Goal: Task Accomplishment & Management: Manage account settings

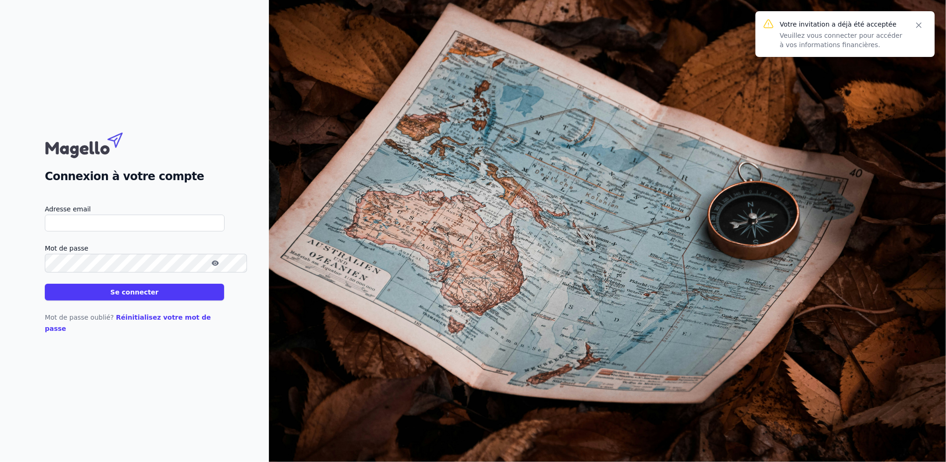
click at [155, 231] on input "Adresse email" at bounding box center [135, 223] width 180 height 17
click at [209, 182] on h2 "Connexion à votre compte" at bounding box center [134, 176] width 179 height 17
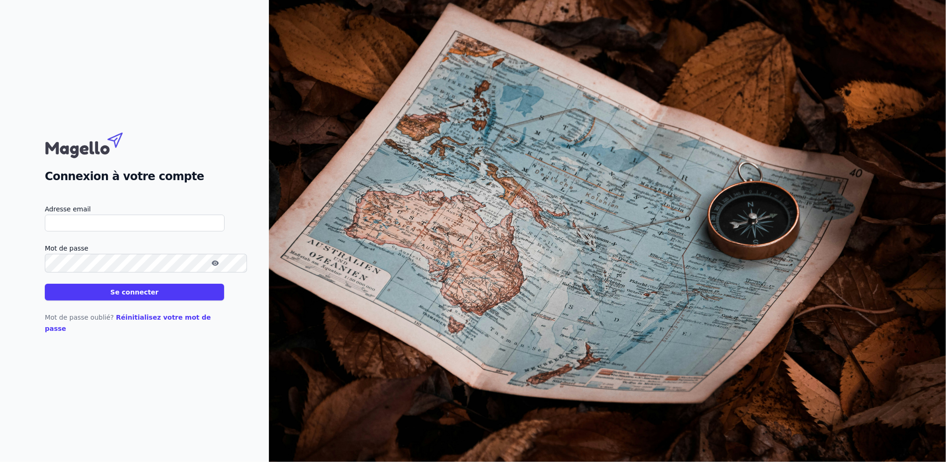
click at [190, 225] on input "Adresse email" at bounding box center [135, 223] width 180 height 17
click at [211, 186] on div "Connexion à votre compte Adresse email Mot de passe Se connecter Mot de passe o…" at bounding box center [134, 231] width 179 height 207
click at [176, 223] on input "Adresse email" at bounding box center [135, 223] width 180 height 17
type input "[EMAIL_ADDRESS][DOMAIN_NAME]"
click at [219, 267] on icon "button" at bounding box center [214, 263] width 7 height 7
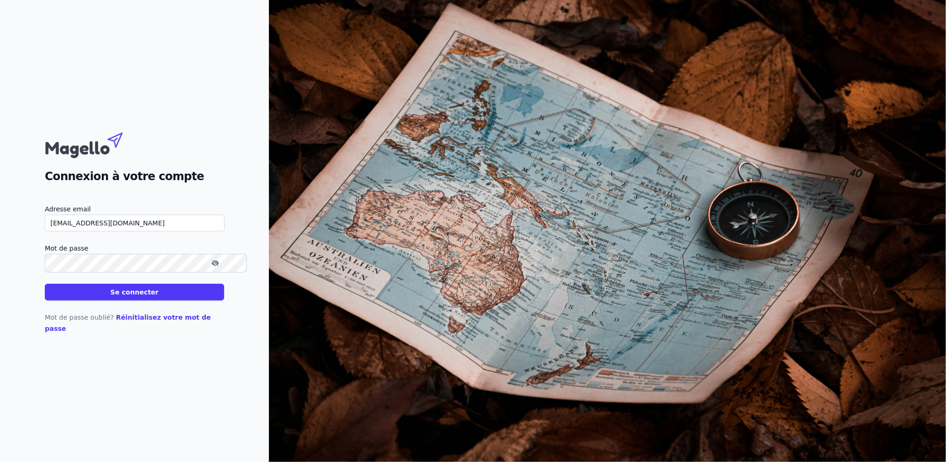
click at [192, 301] on button "Se connecter" at bounding box center [134, 292] width 179 height 17
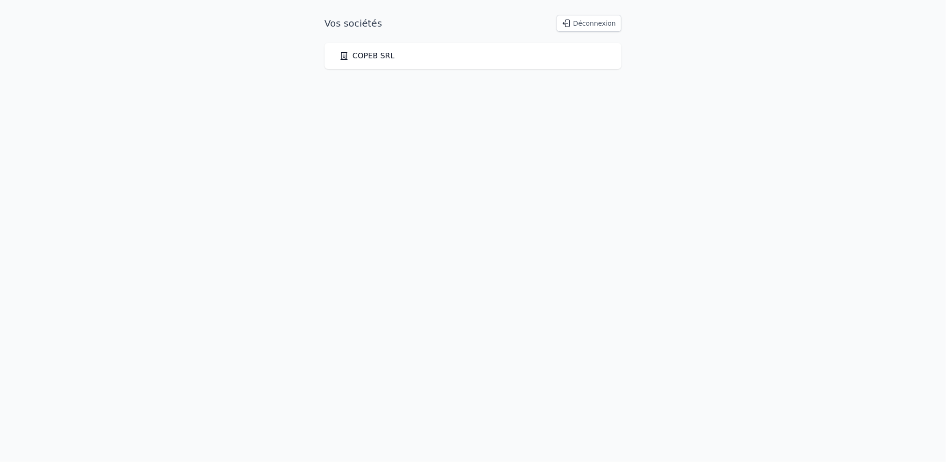
click at [376, 69] on div "COPEB SRL" at bounding box center [472, 56] width 297 height 26
click at [385, 62] on link "COPEB SRL" at bounding box center [366, 55] width 55 height 11
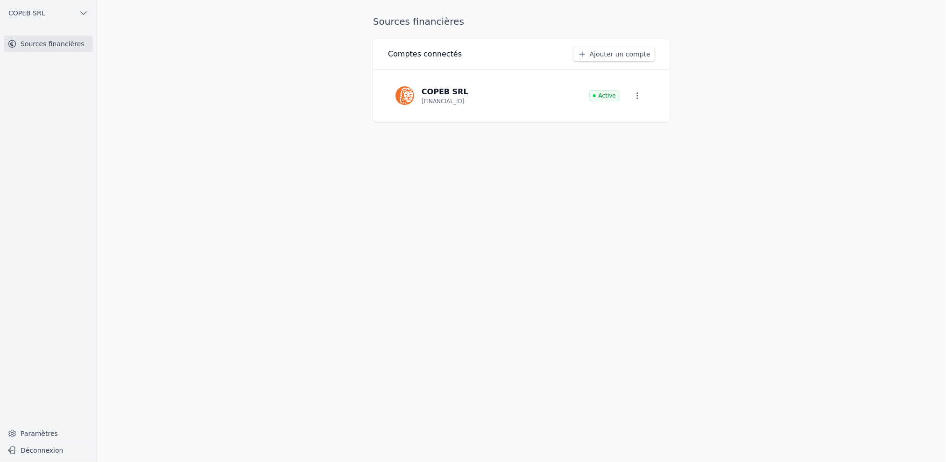
click at [535, 100] on link "COPEB SRL [FINANCIAL_ID] Active" at bounding box center [521, 95] width 267 height 37
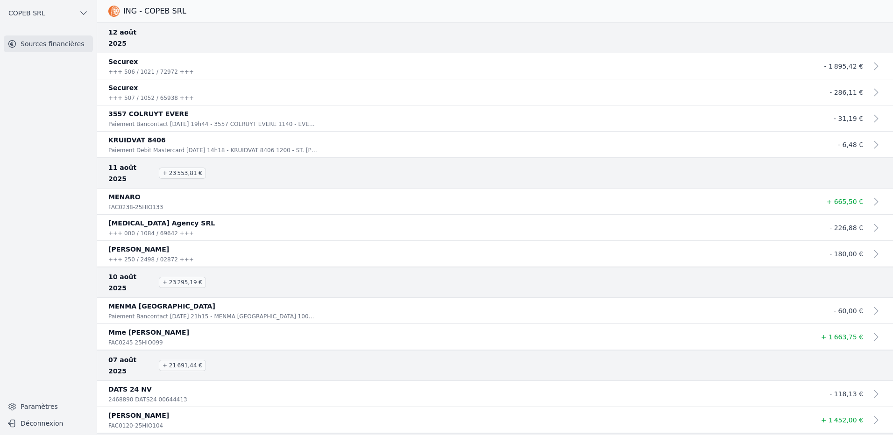
click at [40, 291] on nav "Sources financières" at bounding box center [48, 212] width 82 height 354
click at [830, 28] on div "12 août 2025" at bounding box center [494, 37] width 795 height 31
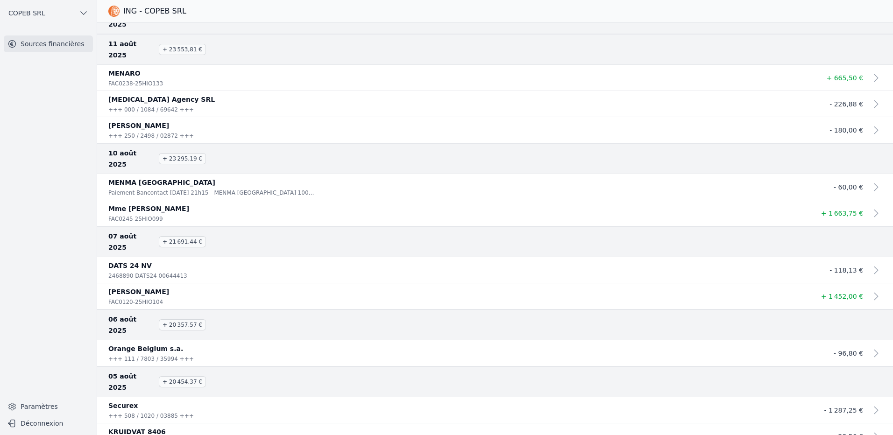
scroll to position [140, 0]
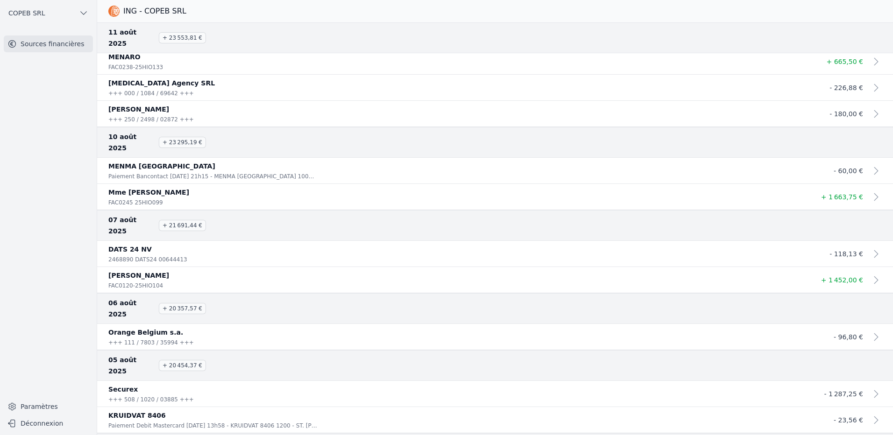
click at [56, 199] on nav "Sources financières" at bounding box center [48, 212] width 82 height 354
click at [42, 262] on nav "Sources financières" at bounding box center [48, 212] width 82 height 354
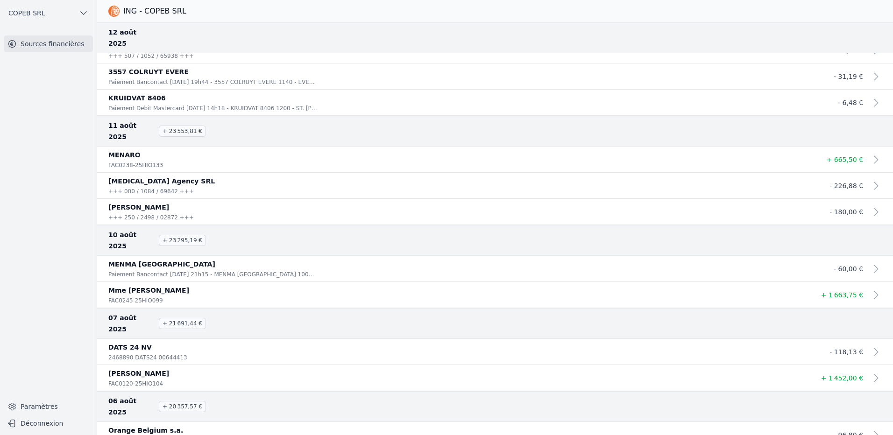
scroll to position [0, 0]
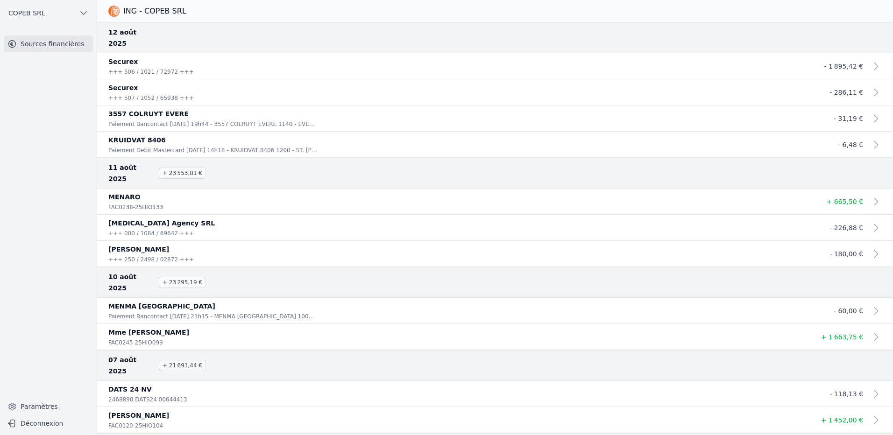
click at [84, 13] on button "COPEB SRL" at bounding box center [48, 13] width 89 height 15
click at [84, 13] on div at bounding box center [446, 217] width 893 height 435
click at [240, 16] on div "ING - COPEB SRL" at bounding box center [494, 11] width 795 height 11
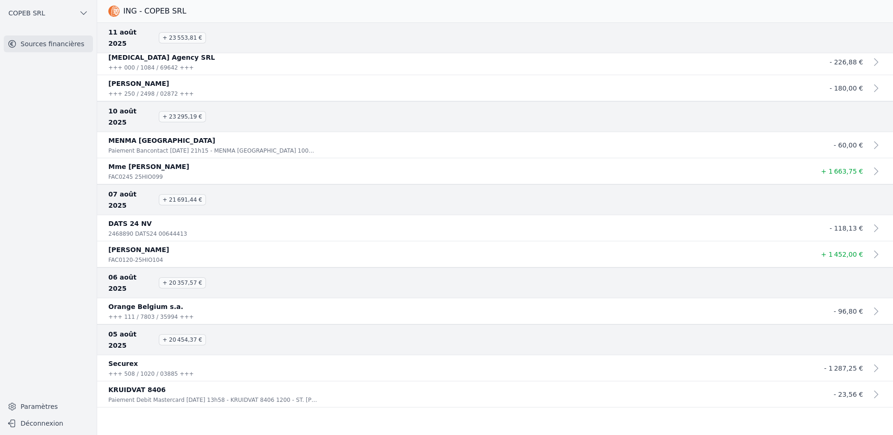
scroll to position [233, 0]
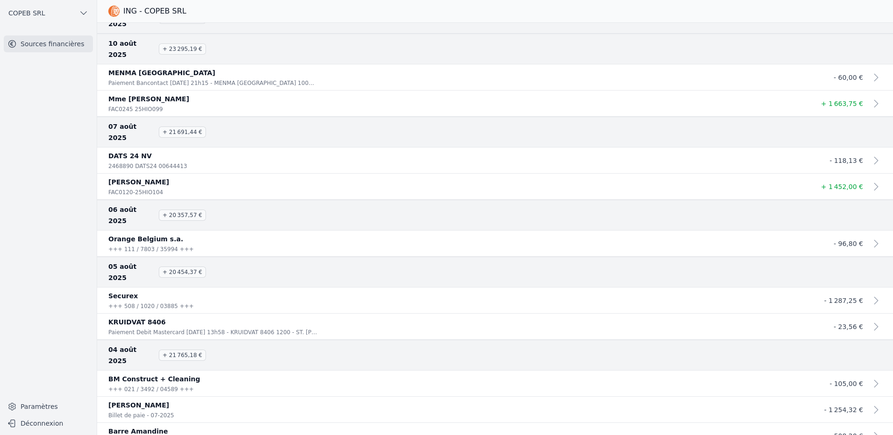
click at [26, 405] on link "Paramètres" at bounding box center [48, 406] width 89 height 15
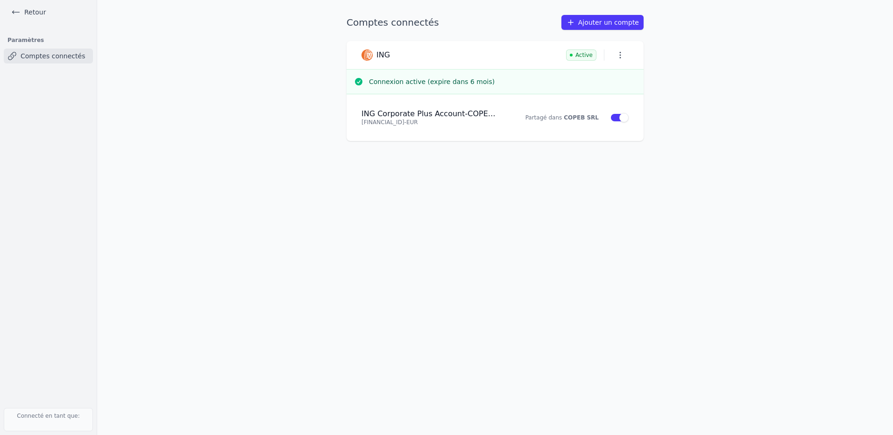
click at [627, 61] on button "button" at bounding box center [619, 55] width 17 height 13
click at [627, 61] on div at bounding box center [446, 217] width 893 height 435
click at [42, 60] on link "Comptes connectés" at bounding box center [48, 56] width 89 height 15
click at [25, 14] on link "Retour" at bounding box center [28, 12] width 42 height 13
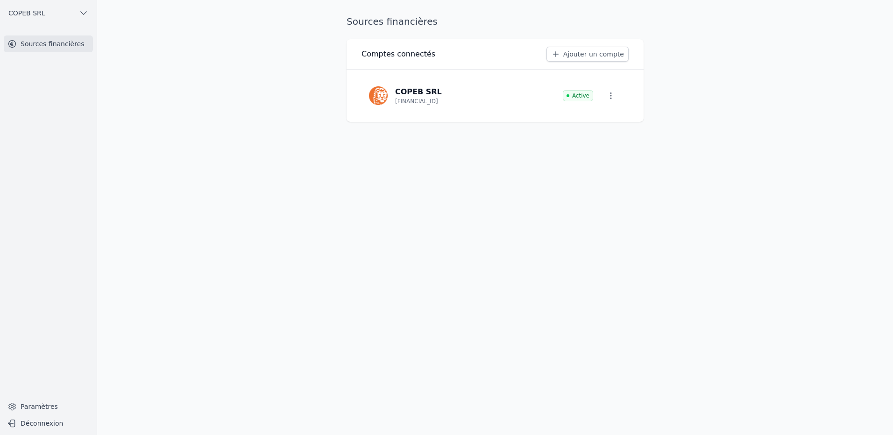
click at [422, 70] on div "Comptes connectés Ajouter un compte" at bounding box center [494, 54] width 297 height 30
click at [535, 114] on link "COPEB SRL [FINANCIAL_ID] Active" at bounding box center [494, 95] width 267 height 37
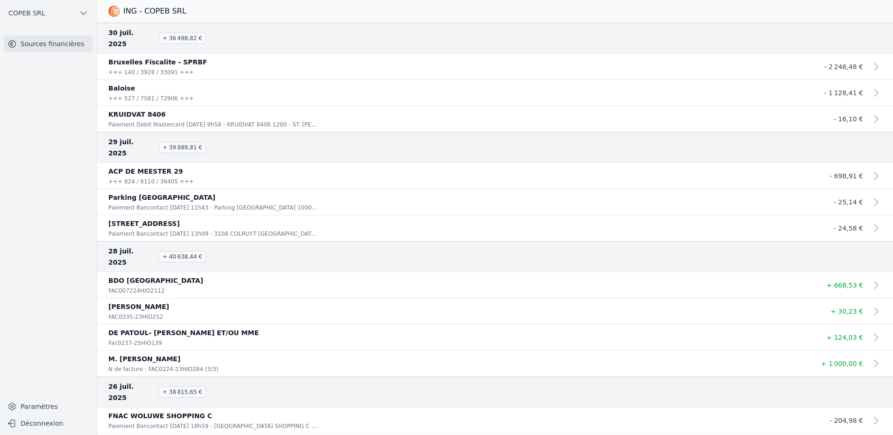
scroll to position [1214, 0]
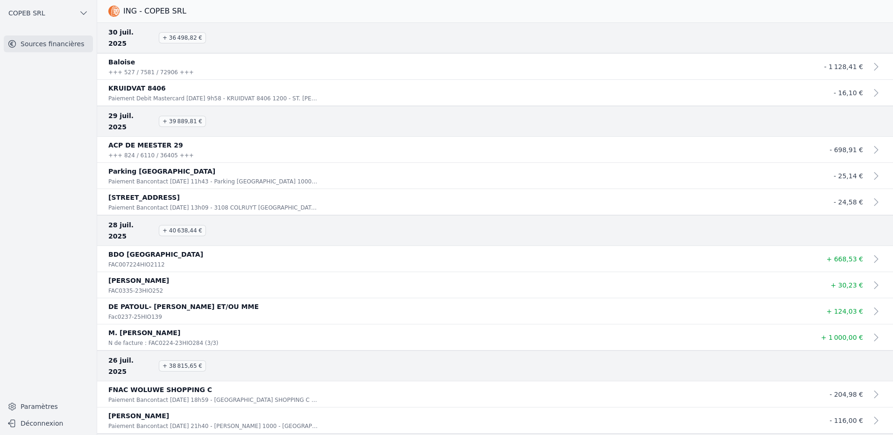
click at [432, 235] on div "28 juil. 2025 + 40 638,44 €" at bounding box center [494, 230] width 795 height 31
click at [424, 260] on div "FAC007224HIO2112" at bounding box center [457, 264] width 698 height 9
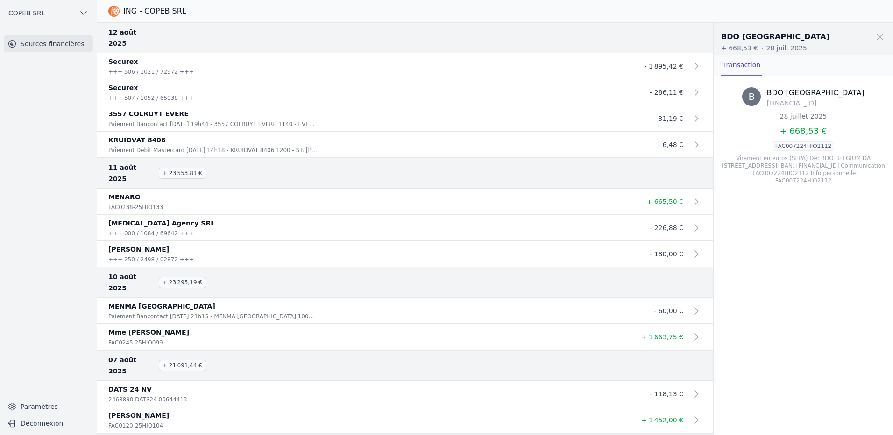
click at [239, 178] on h3 "11 août 2025 + 23 553,81 €" at bounding box center [404, 173] width 593 height 22
